Goal: Obtain resource: Obtain resource

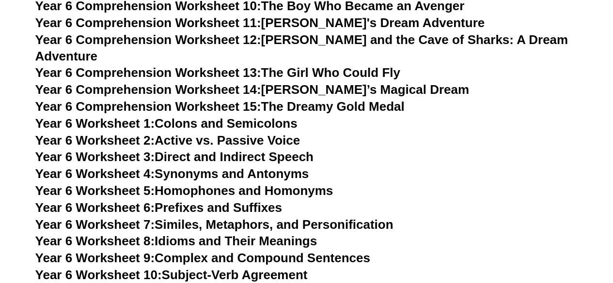
scroll to position [5183, 0]
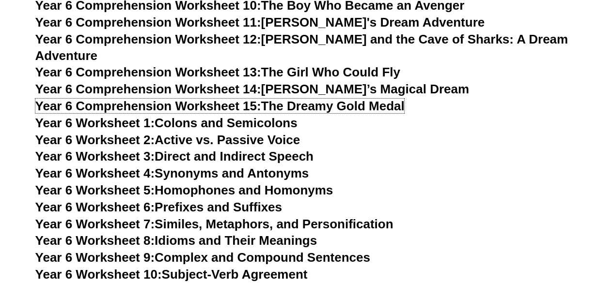
click at [374, 99] on link "Year 6 Comprehension Worksheet 15: The Dreamy Gold Medal" at bounding box center [219, 106] width 369 height 15
click at [171, 116] on link "Year 6 Worksheet 1: Colons and Semicolons" at bounding box center [166, 123] width 262 height 15
click at [170, 166] on link "Year 6 Worksheet 4: Synonyms and Antonyms" at bounding box center [172, 173] width 274 height 15
click at [170, 183] on link "Year 6 Worksheet 5: Homophones and Homonyms" at bounding box center [184, 190] width 298 height 15
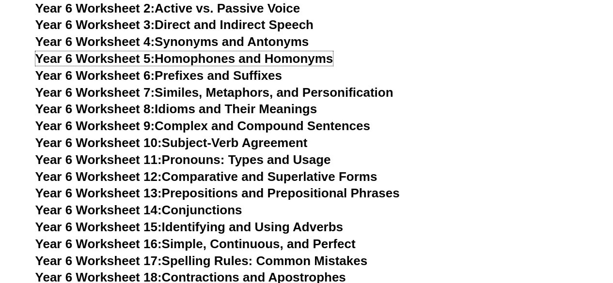
scroll to position [5328, 0]
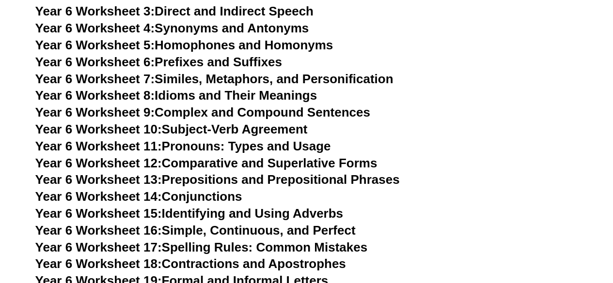
click at [202, 156] on link "Year 6 Worksheet 12: Comparative and Superlative Forms" at bounding box center [206, 163] width 342 height 15
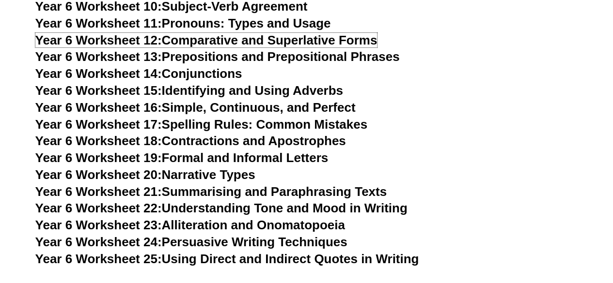
scroll to position [5473, 0]
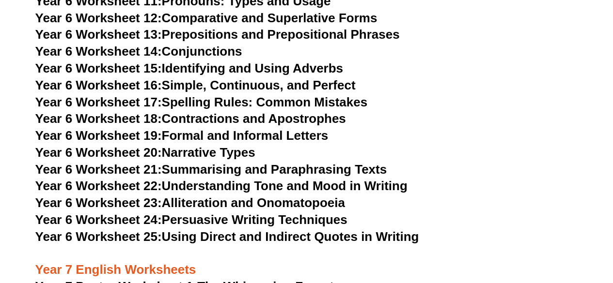
click at [215, 179] on link "Year 6 Worksheet 22: Understanding Tone and Mood in Writing" at bounding box center [221, 186] width 372 height 15
click at [206, 196] on link "Year 6 Worksheet 23: Alliteration and Onomatopoeia" at bounding box center [190, 203] width 310 height 15
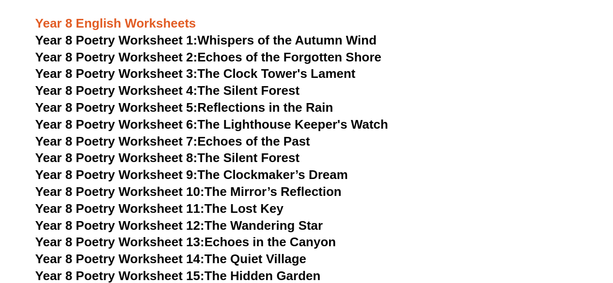
scroll to position [6055, 0]
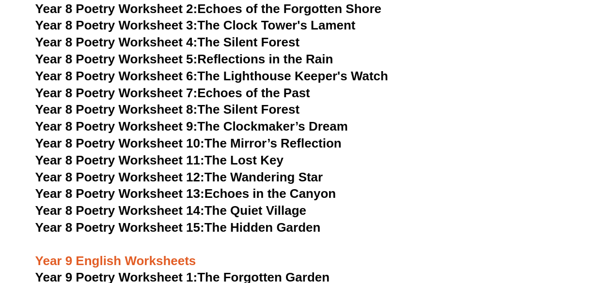
click at [235, 153] on link "Year 8 Poetry Worksheet 11: The Lost Key" at bounding box center [159, 160] width 248 height 15
click at [234, 170] on link "Year 8 Poetry Worksheet 12: The Wandering Star" at bounding box center [179, 177] width 288 height 15
